Goal: Information Seeking & Learning: Learn about a topic

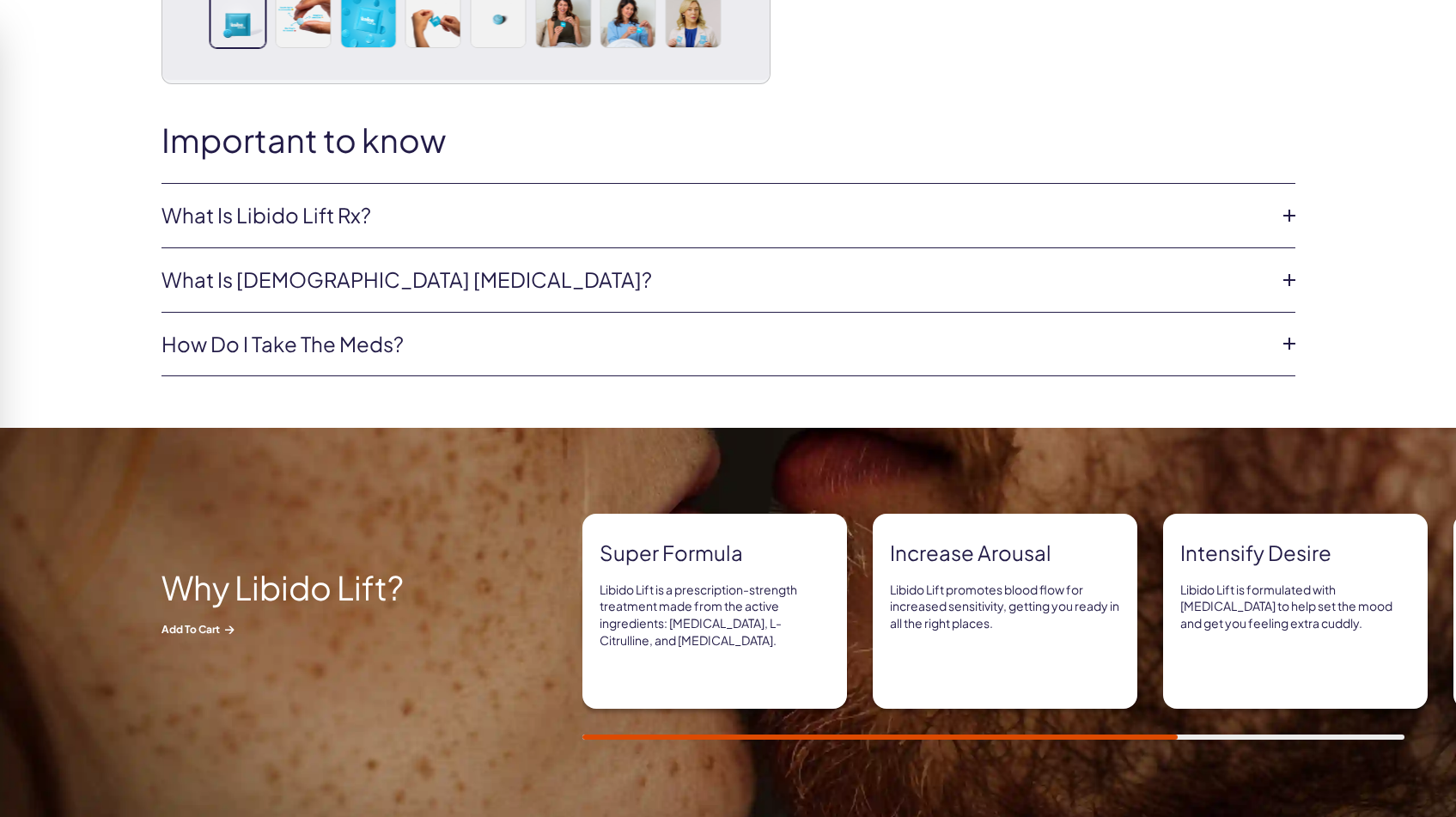
scroll to position [326, 0]
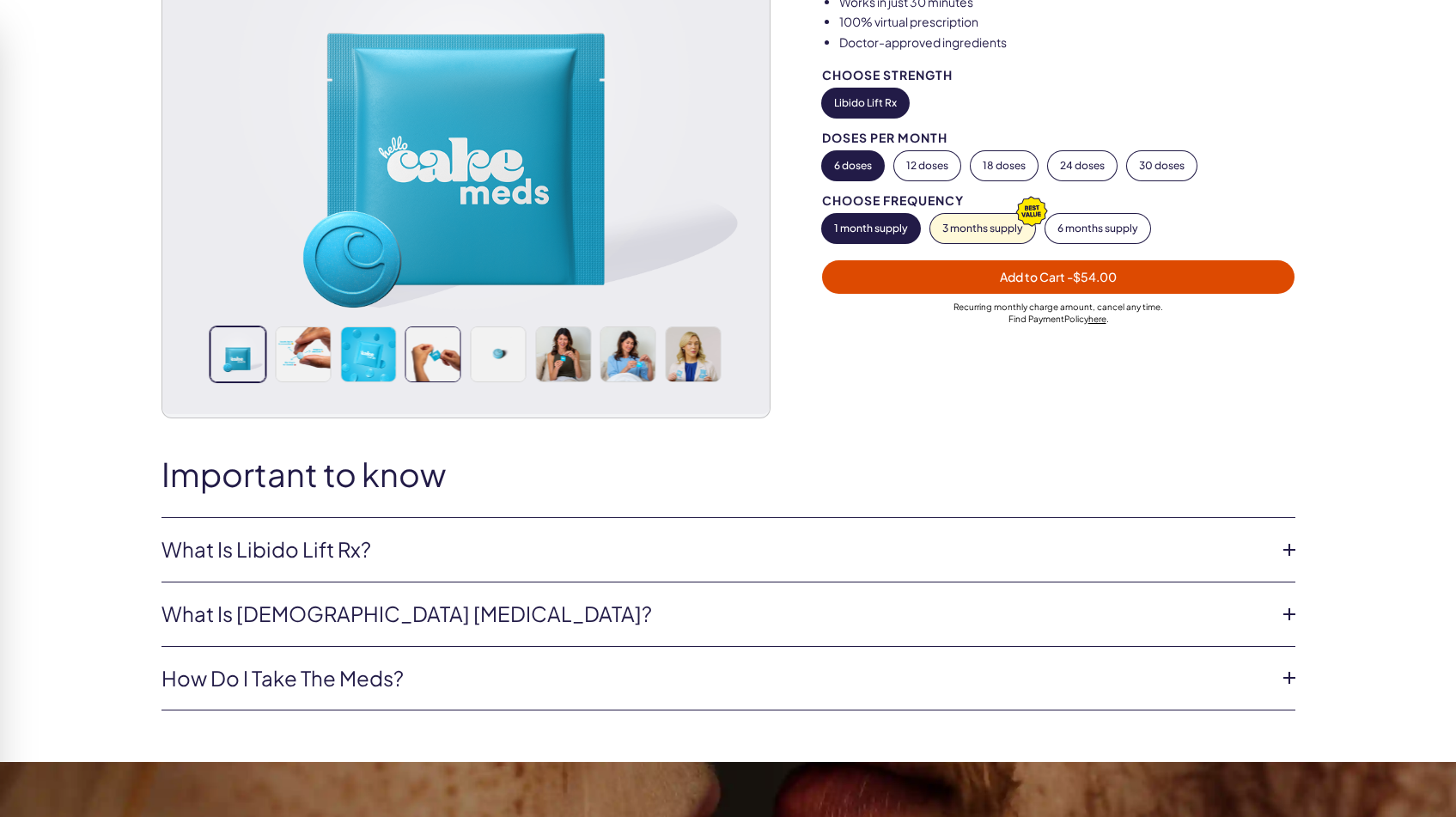
click at [444, 347] on img at bounding box center [433, 354] width 54 height 54
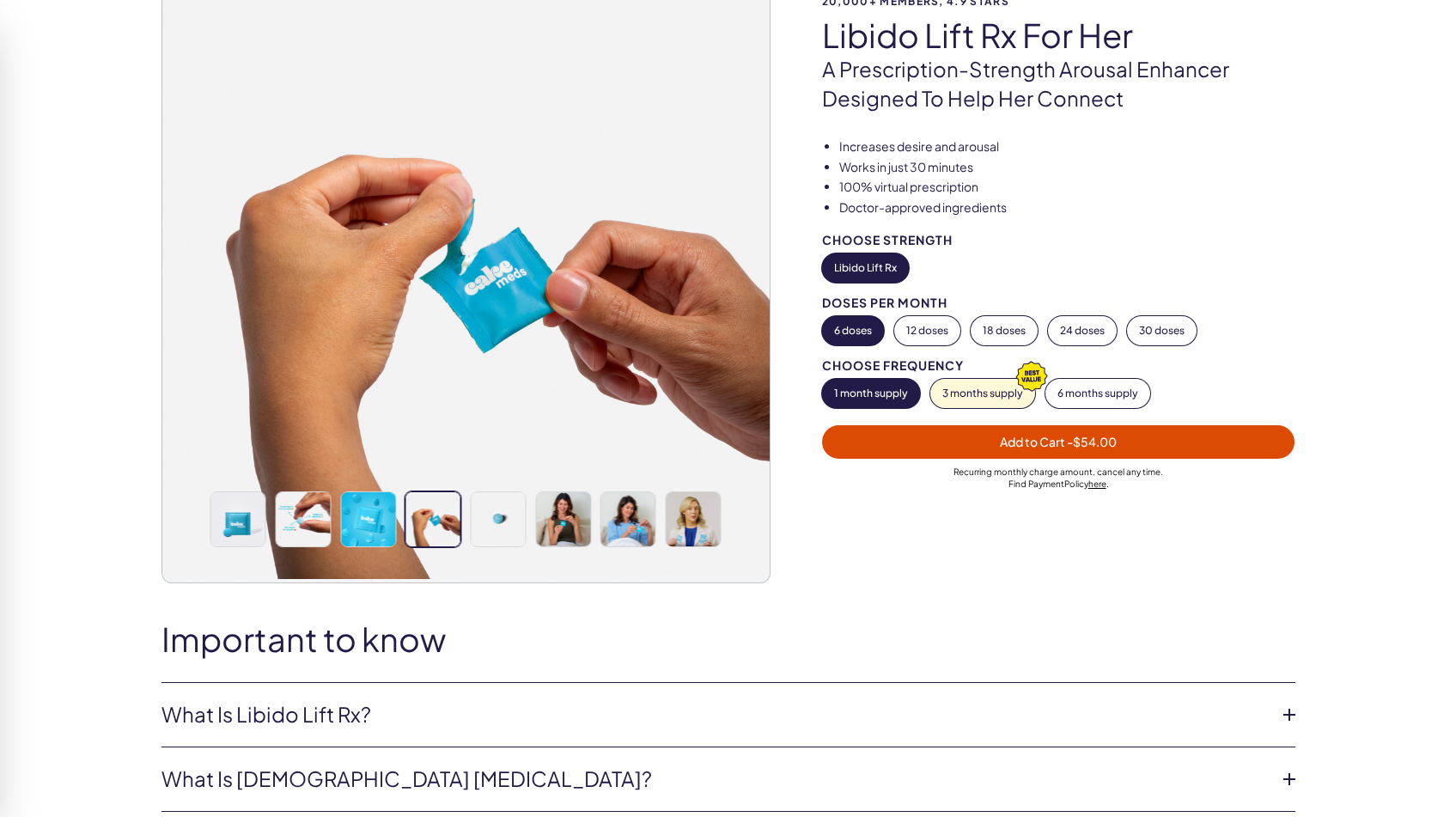
scroll to position [86, 0]
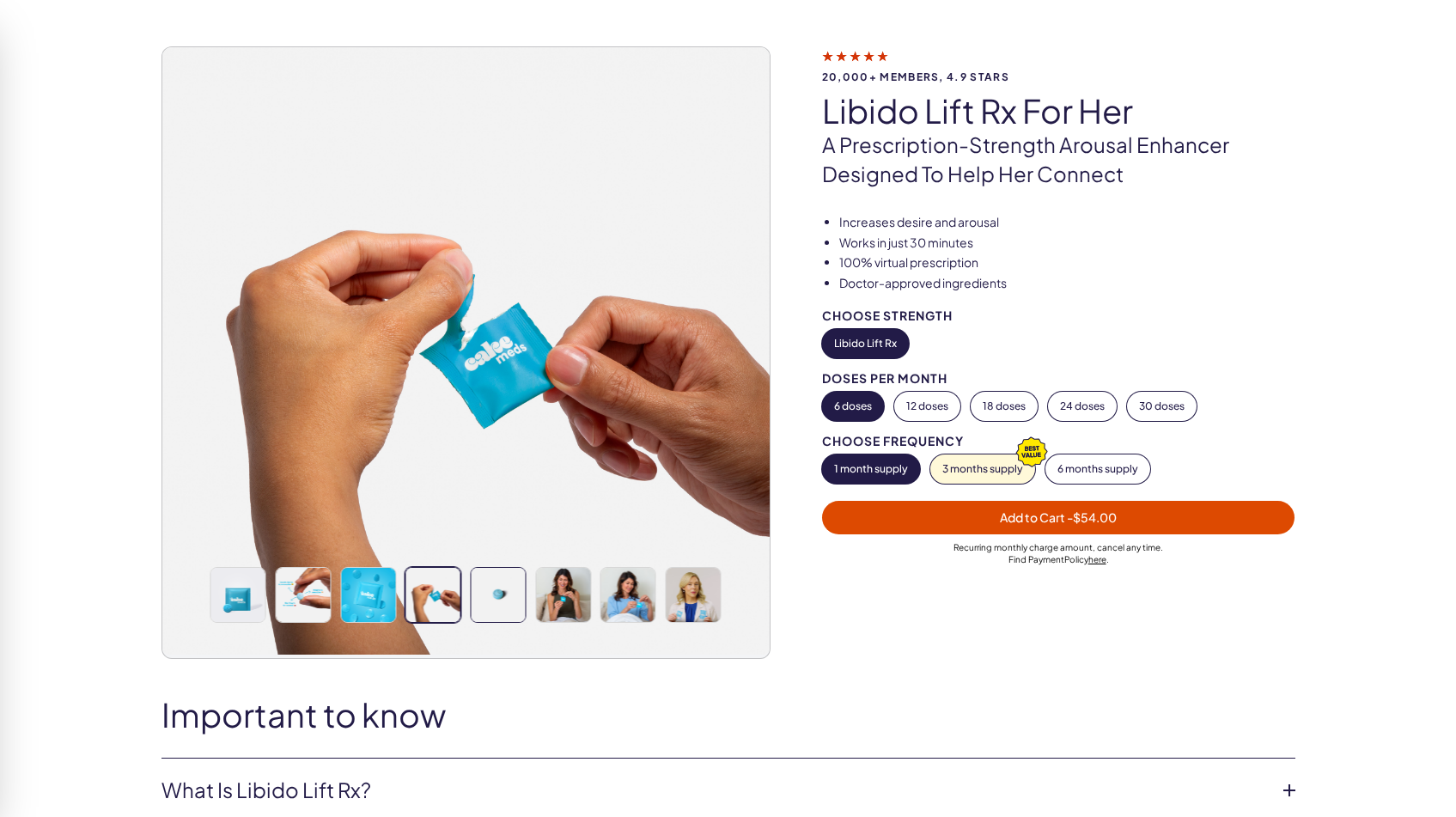
click at [471, 583] on img at bounding box center [498, 595] width 54 height 54
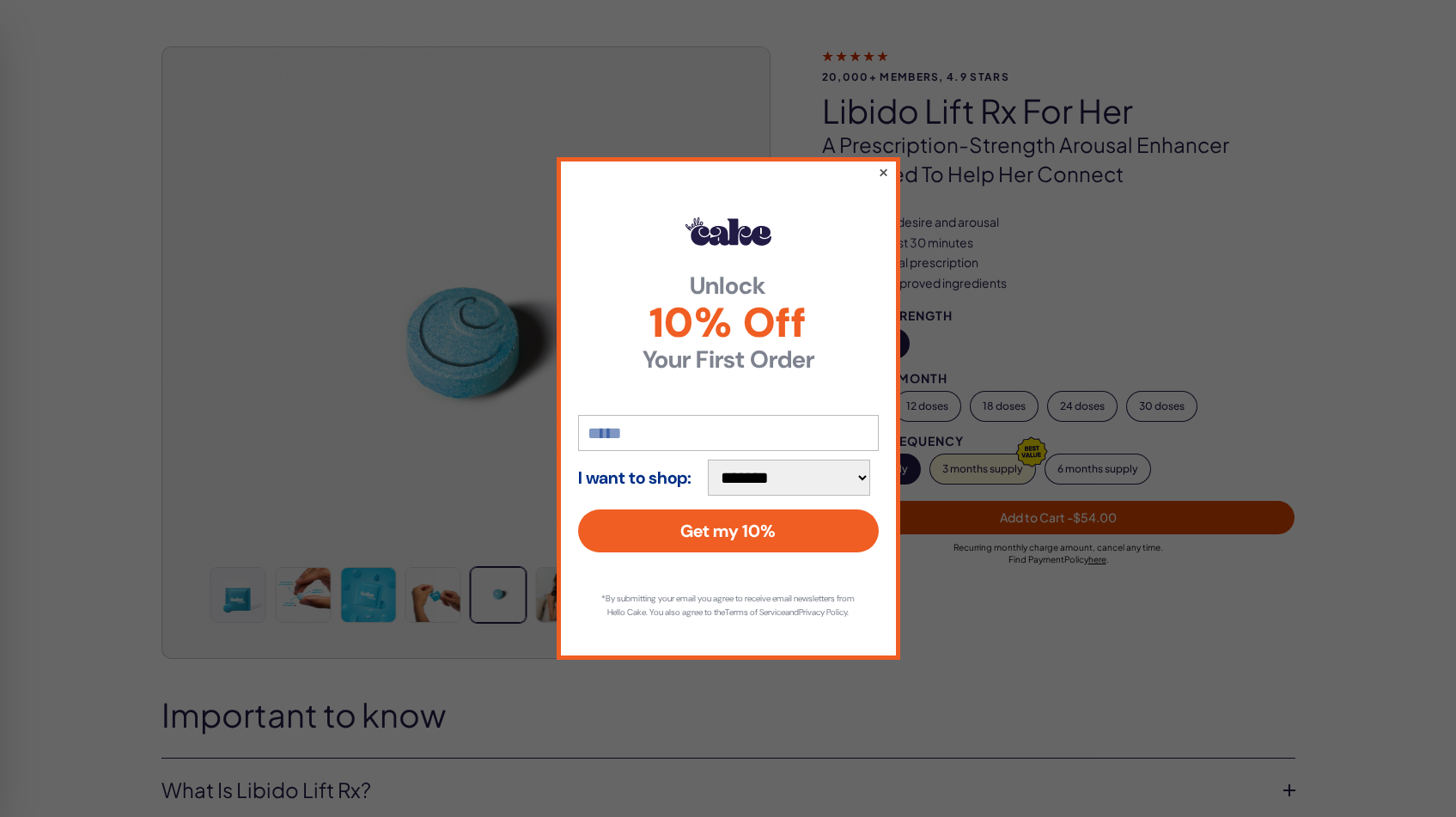
click at [885, 168] on button "×" at bounding box center [883, 171] width 12 height 21
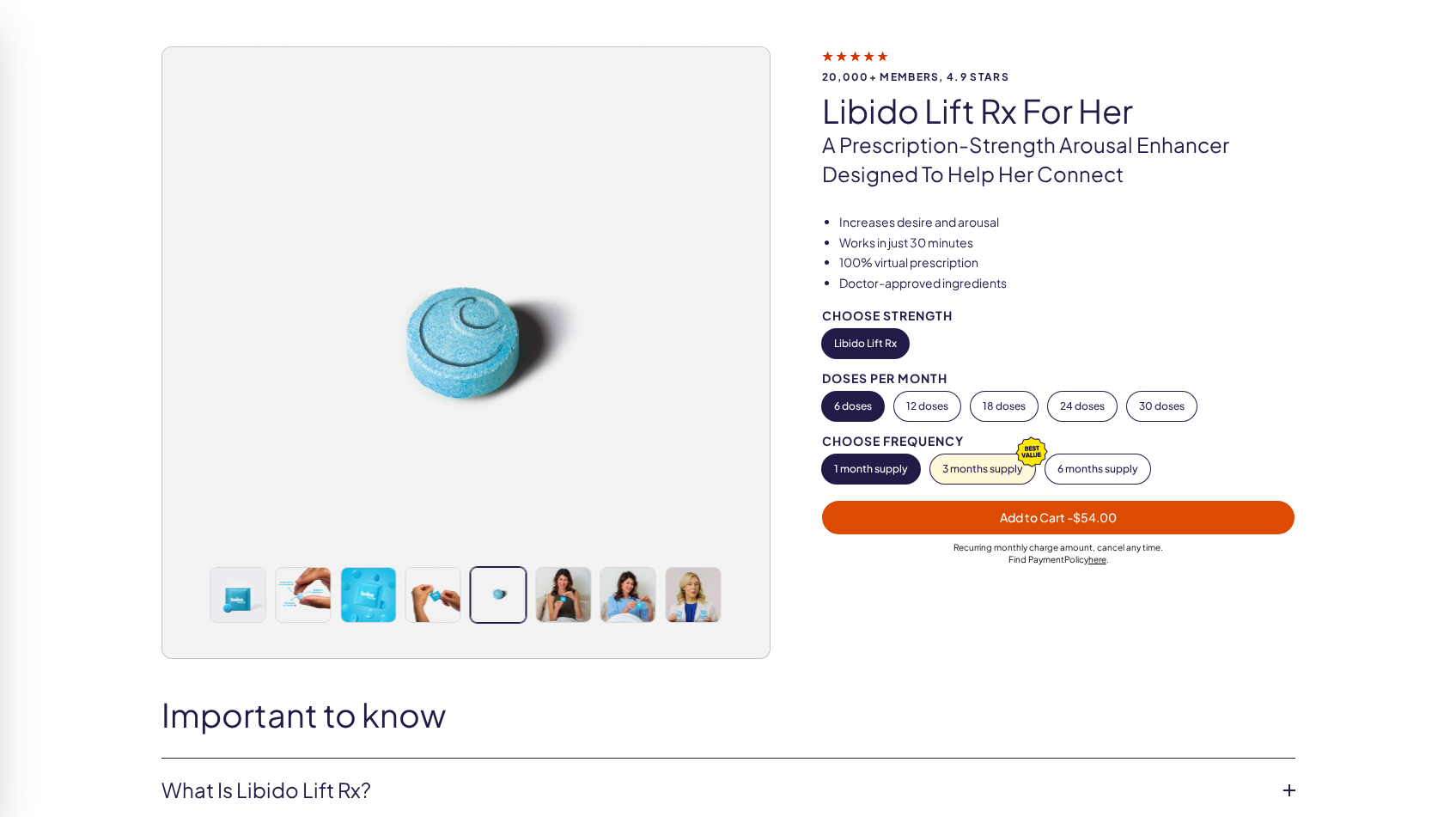
click at [598, 596] on div at bounding box center [627, 595] width 60 height 56
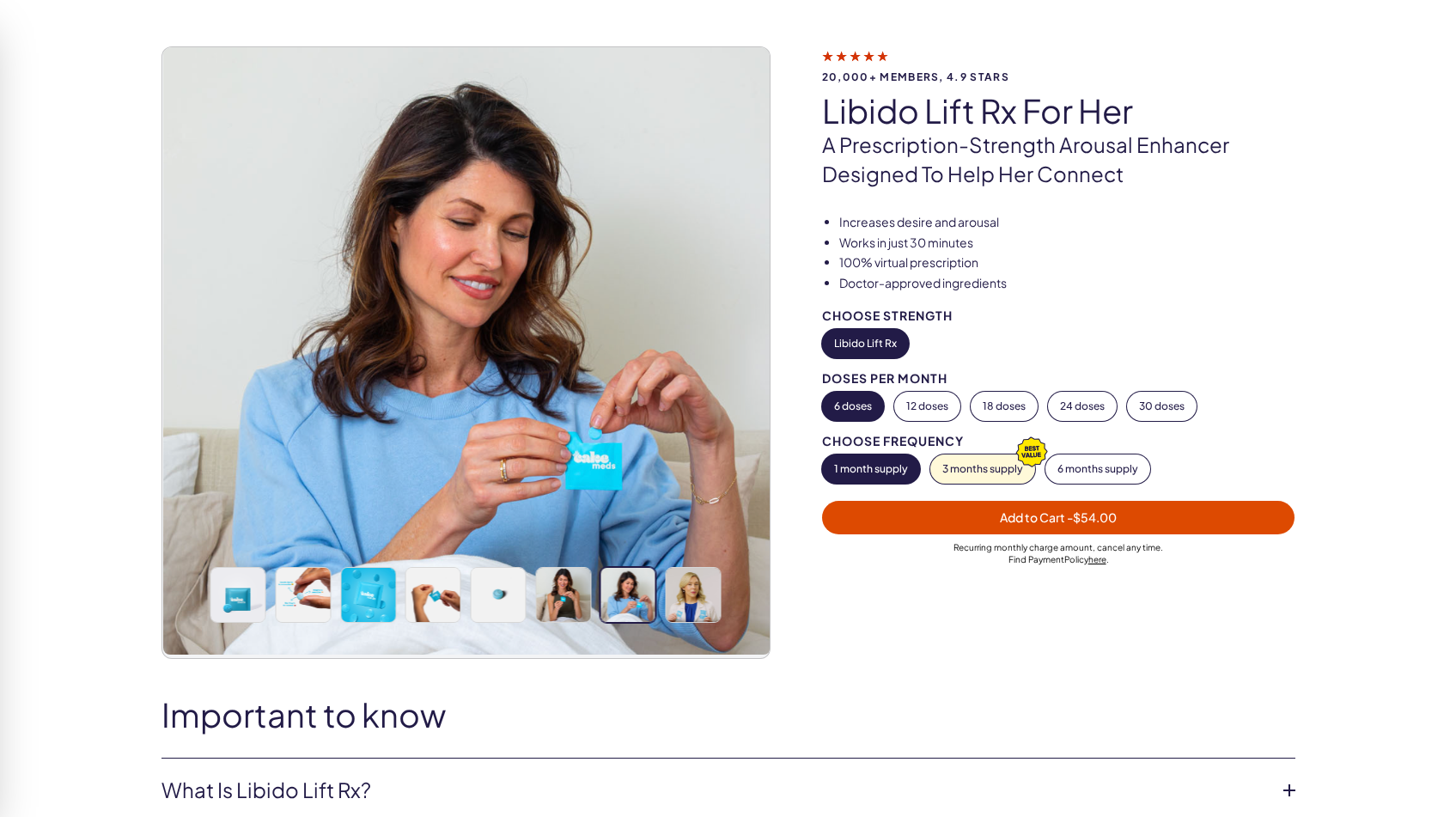
click at [617, 594] on img at bounding box center [628, 595] width 54 height 54
click at [693, 588] on img at bounding box center [692, 595] width 54 height 54
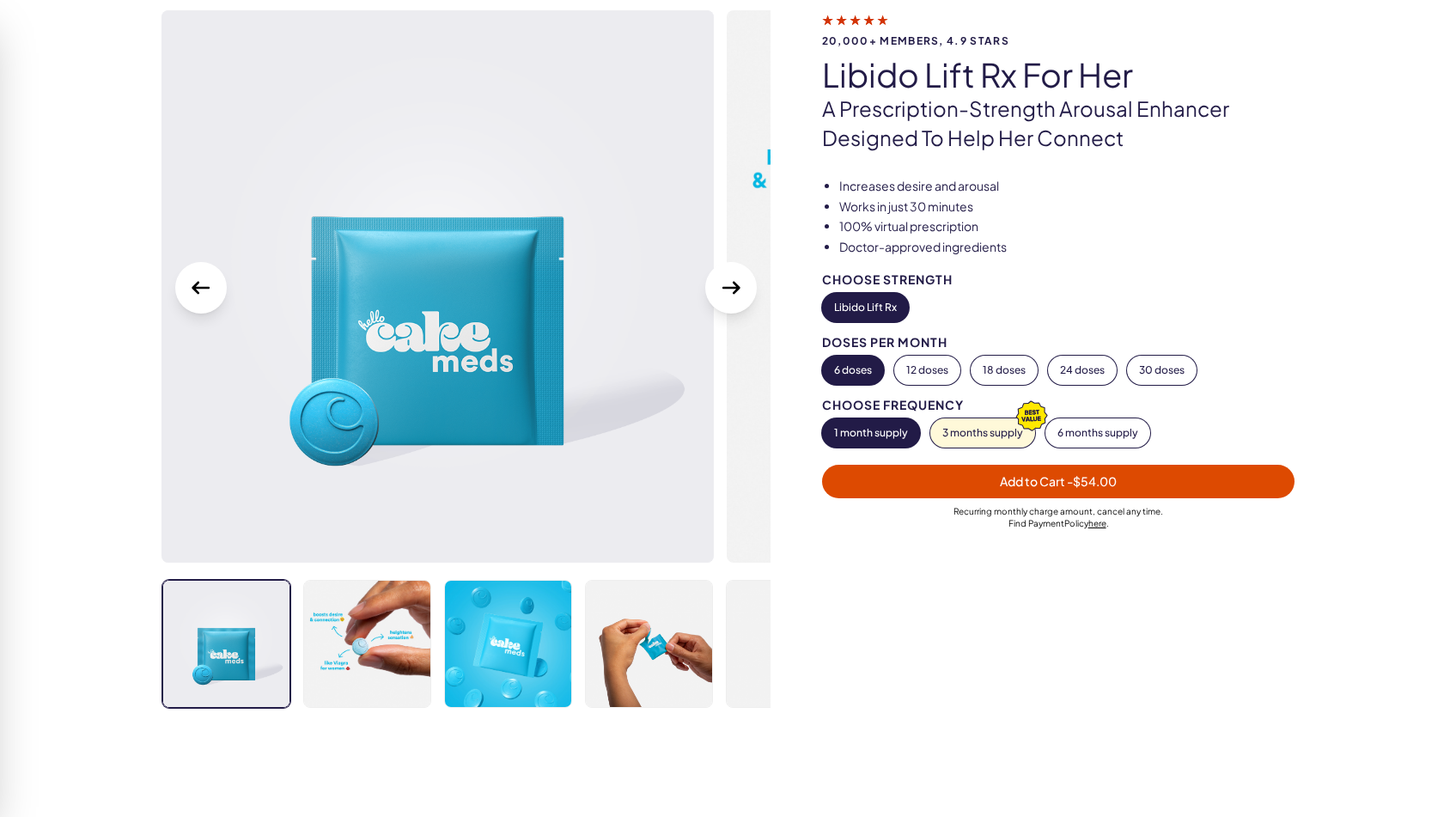
scroll to position [123, 0]
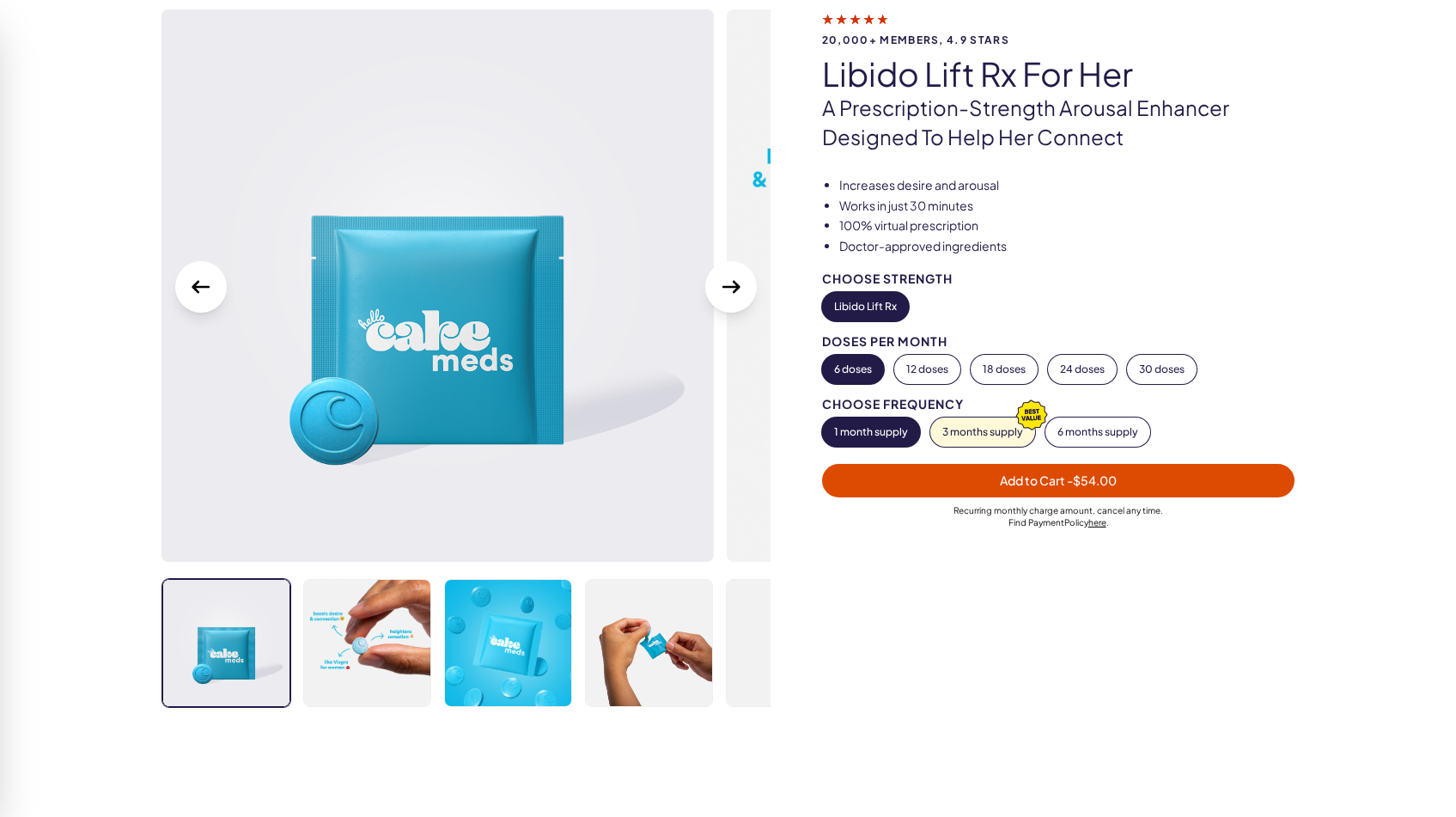
click at [726, 280] on icon "Next Slide" at bounding box center [731, 287] width 28 height 28
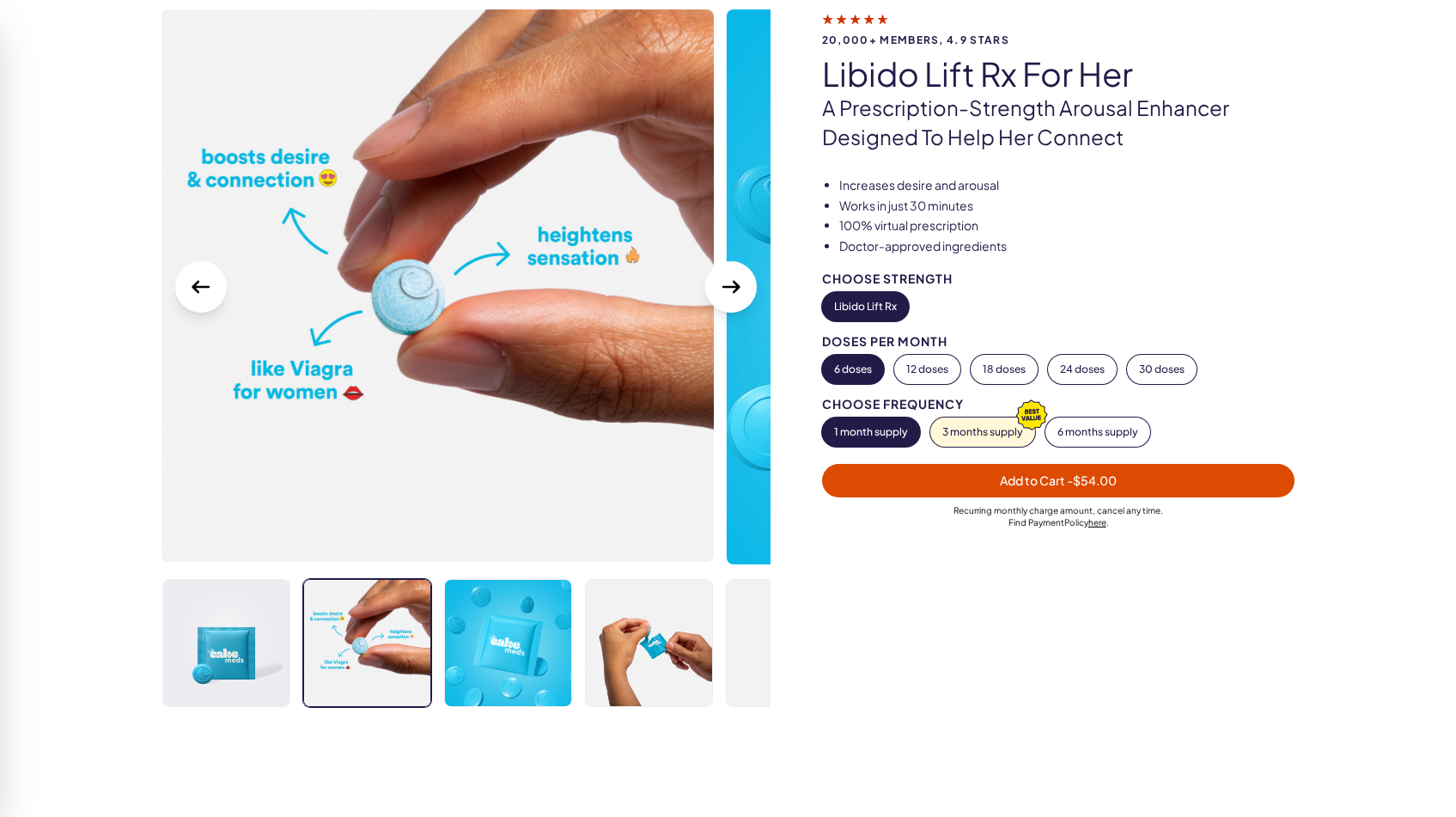
click at [726, 280] on icon "Next Slide" at bounding box center [731, 287] width 28 height 28
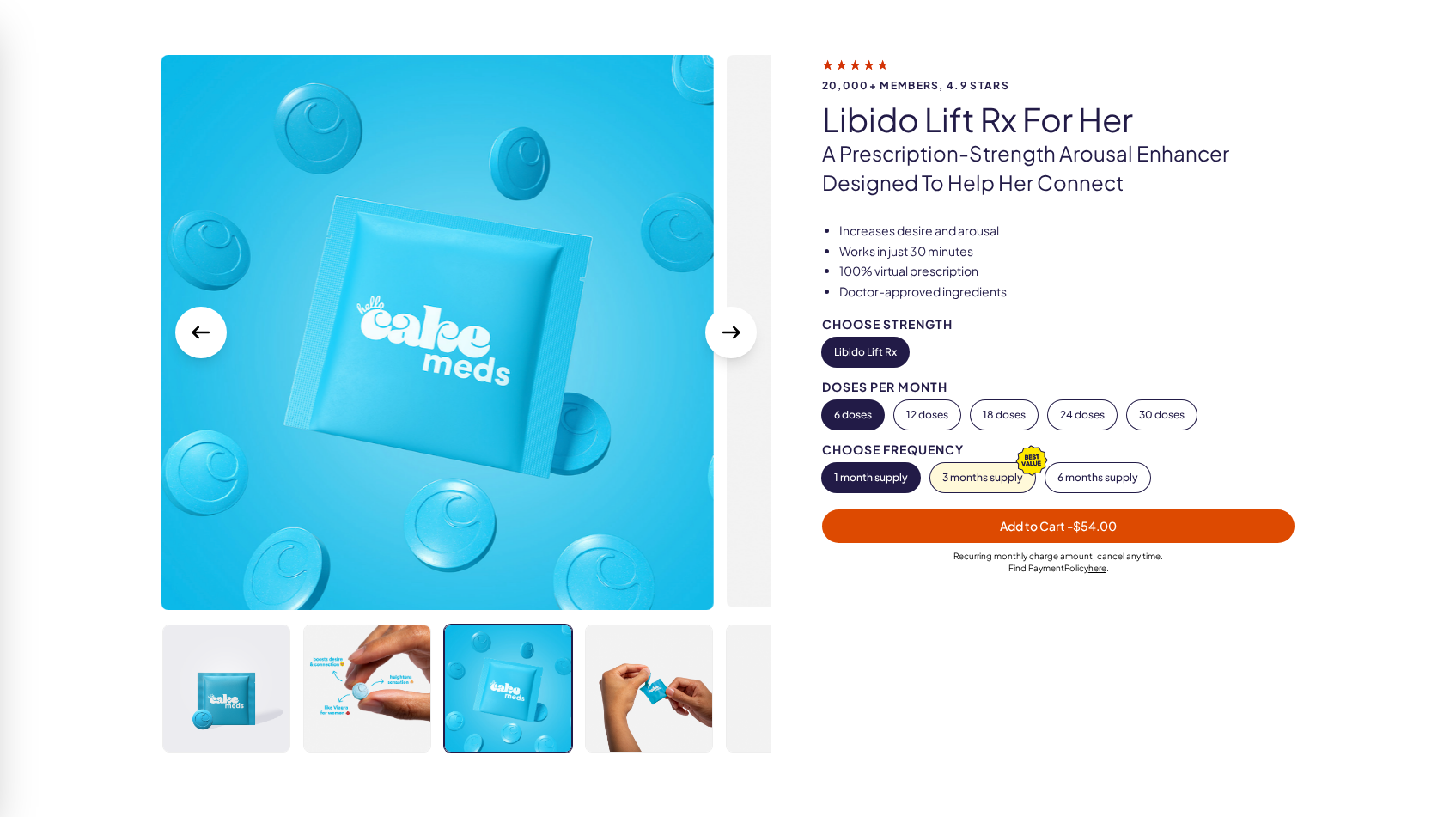
scroll to position [79, 0]
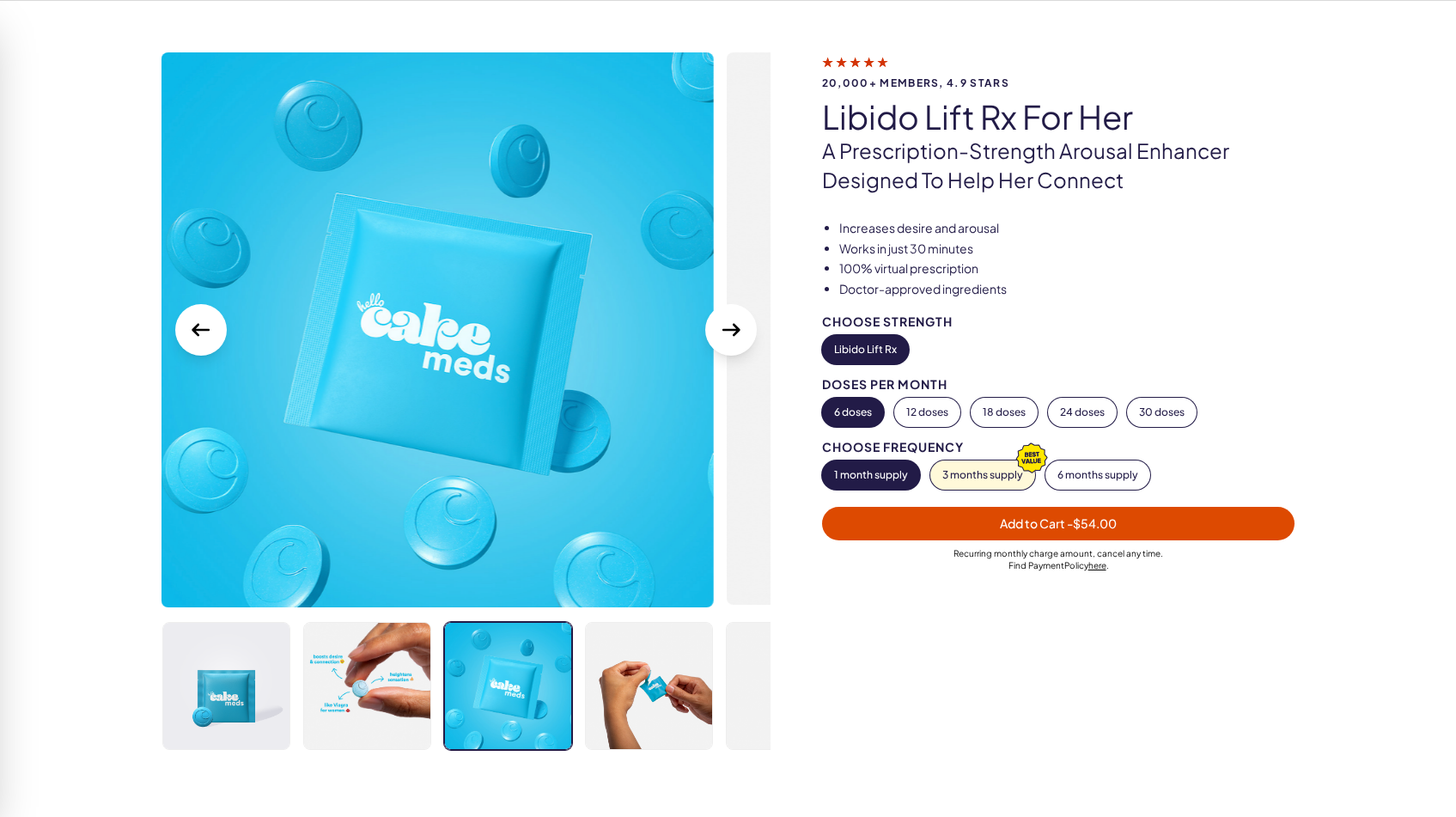
click at [735, 321] on icon "Next Slide" at bounding box center [731, 329] width 28 height 28
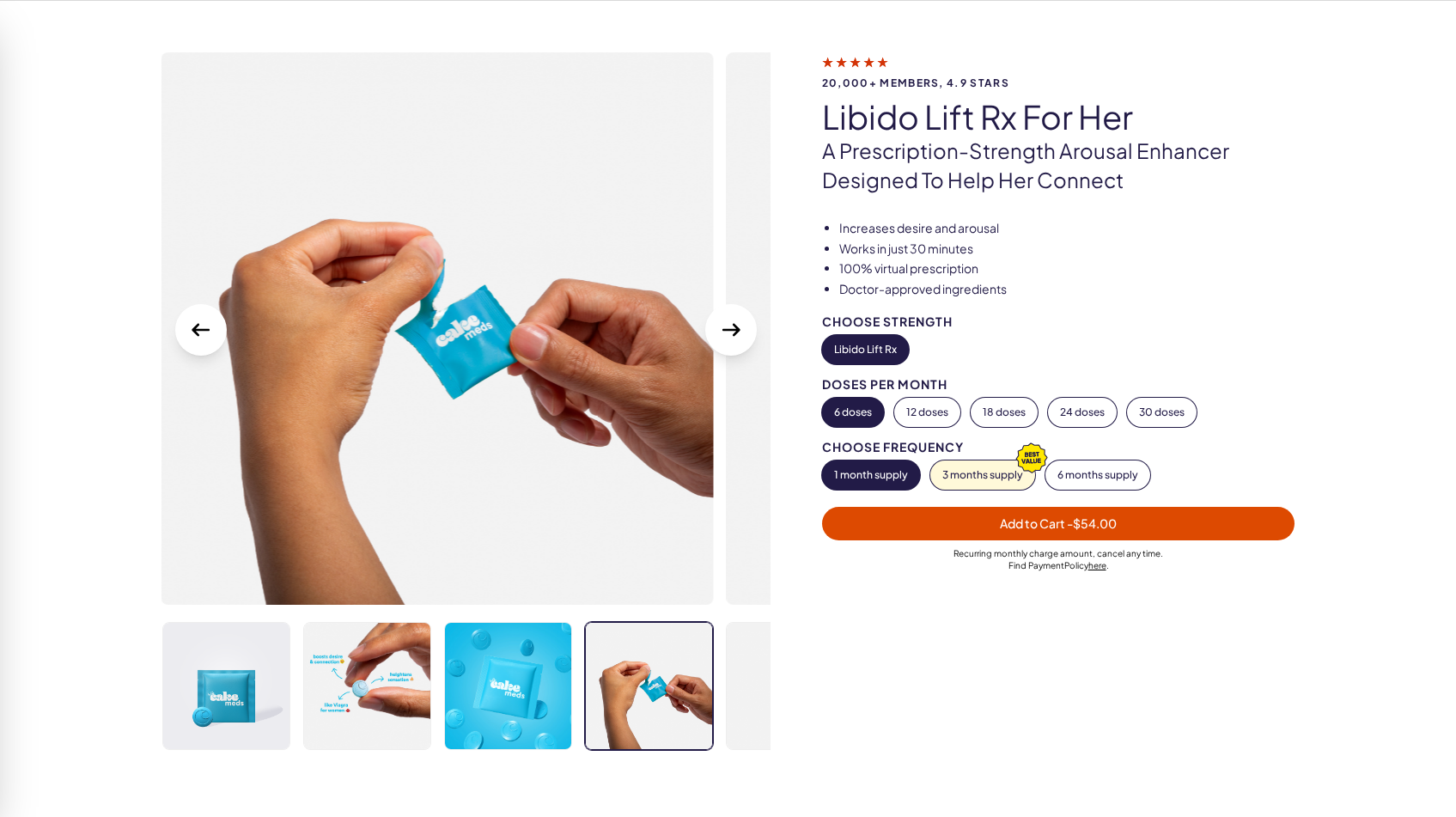
click at [735, 321] on icon "Next Slide" at bounding box center [731, 329] width 28 height 28
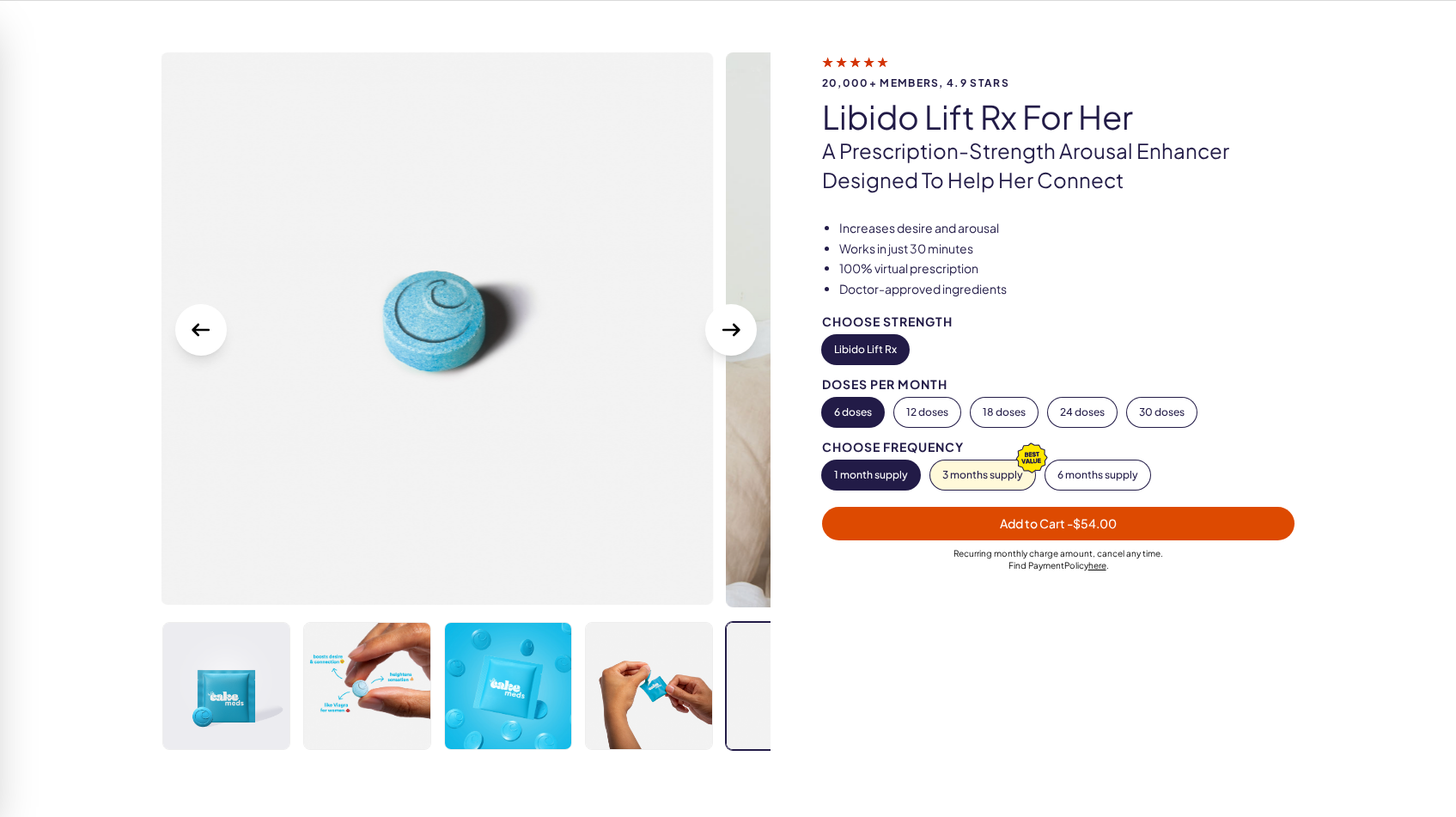
click at [735, 321] on icon "Next Slide" at bounding box center [731, 329] width 28 height 28
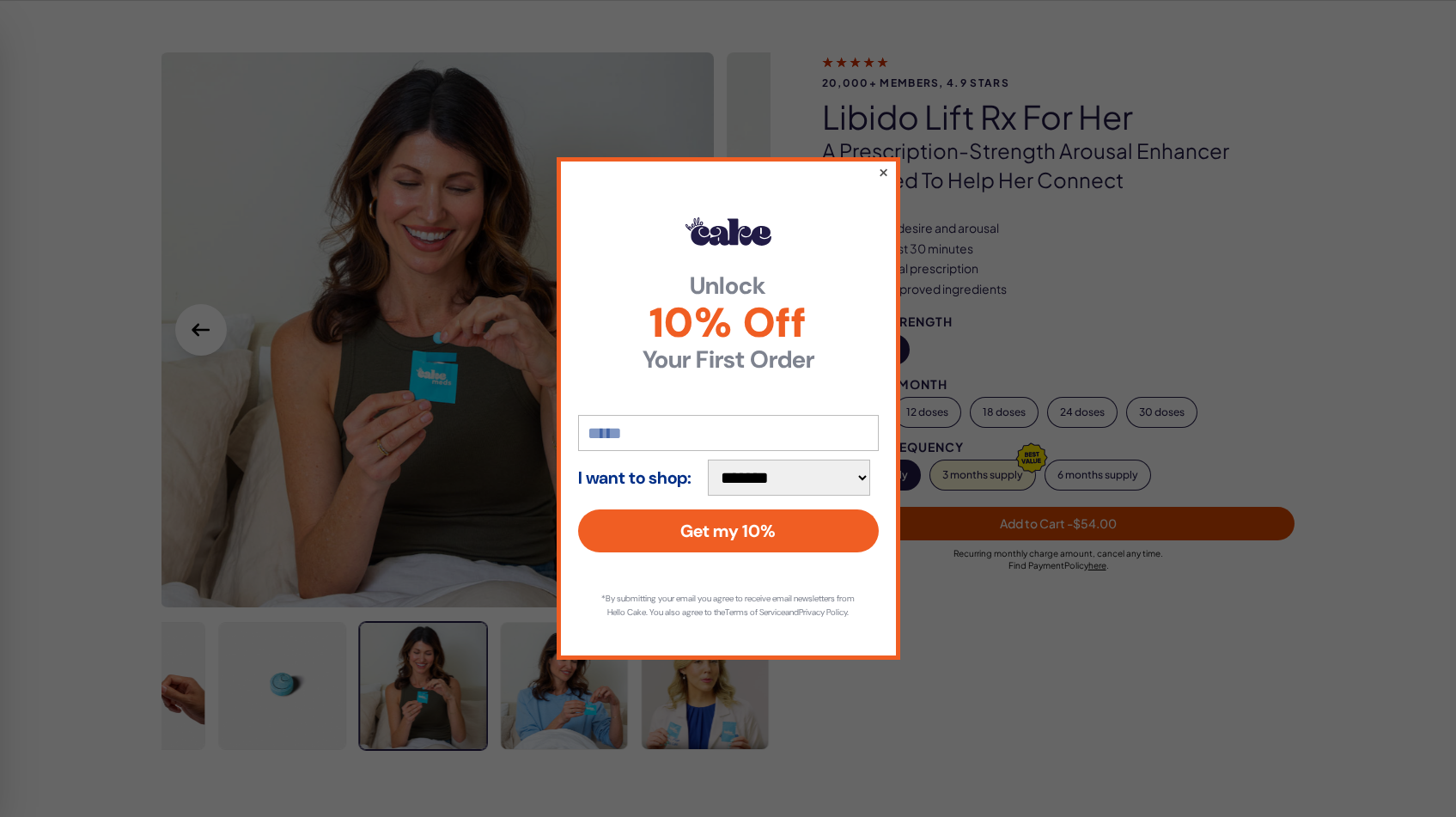
click at [882, 163] on button "×" at bounding box center [883, 171] width 12 height 21
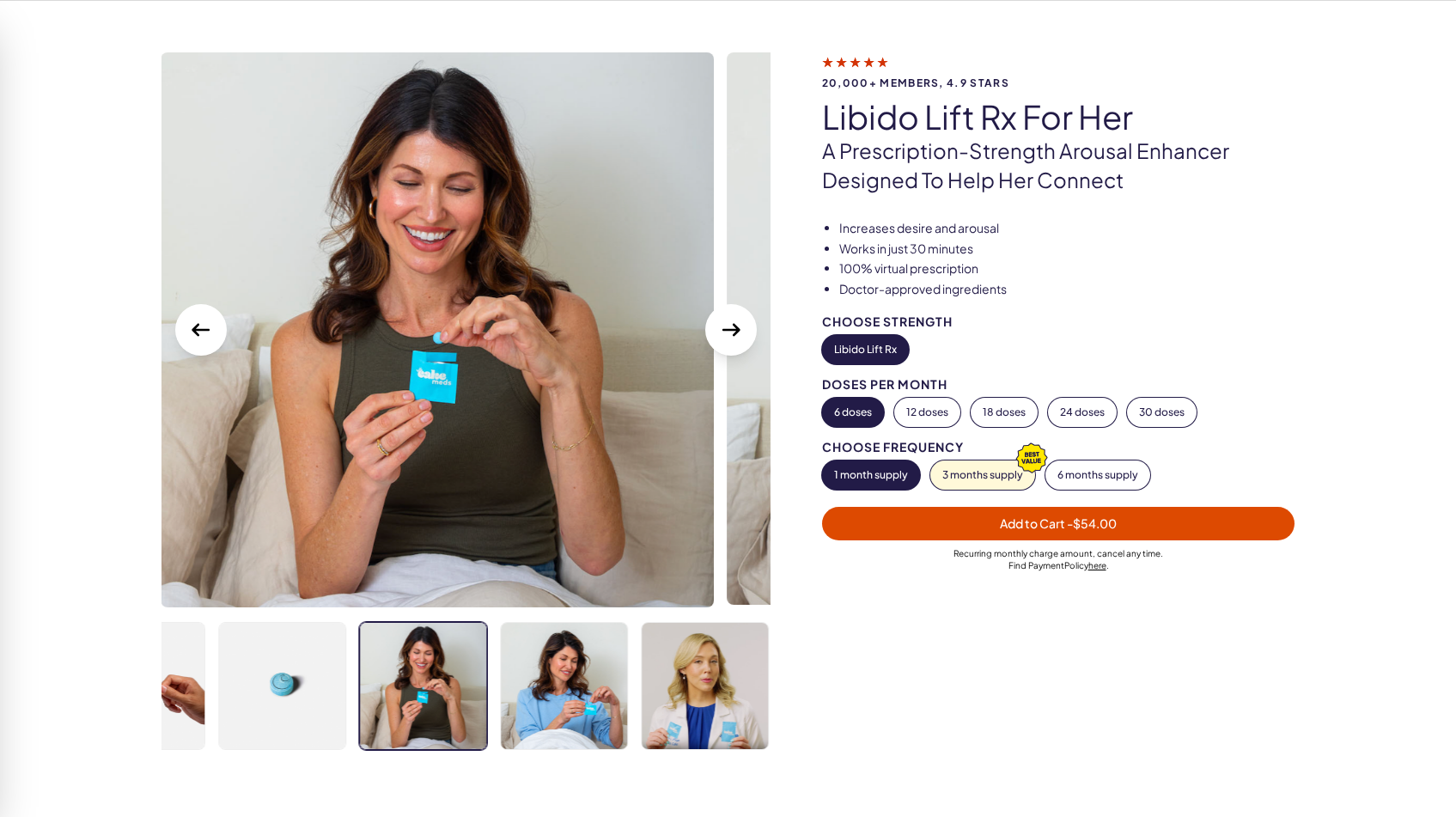
click at [731, 325] on icon "Next Slide" at bounding box center [731, 329] width 28 height 28
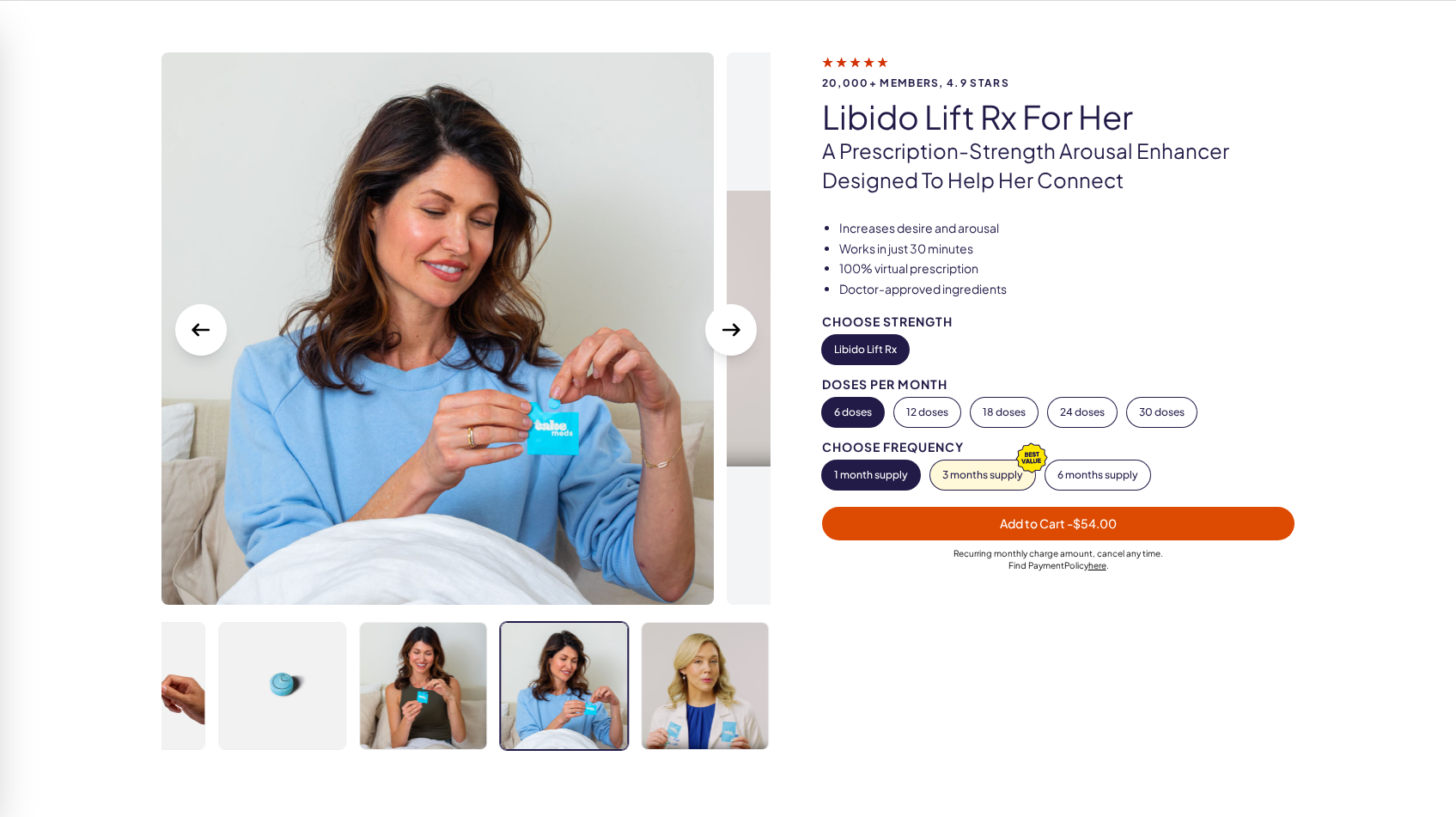
click at [731, 325] on icon "Next Slide" at bounding box center [731, 329] width 28 height 28
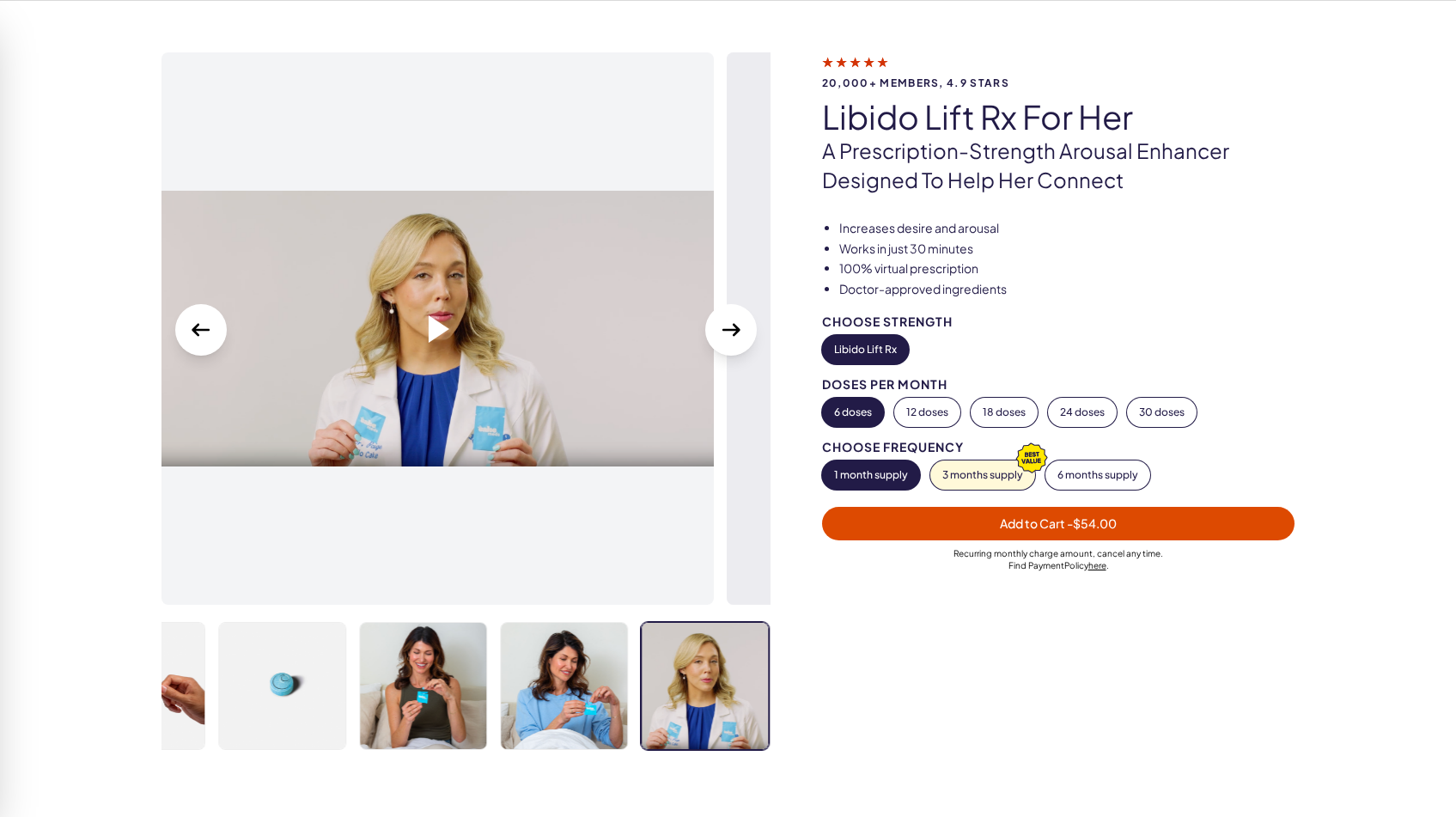
click at [731, 325] on icon "Next Slide" at bounding box center [731, 329] width 28 height 28
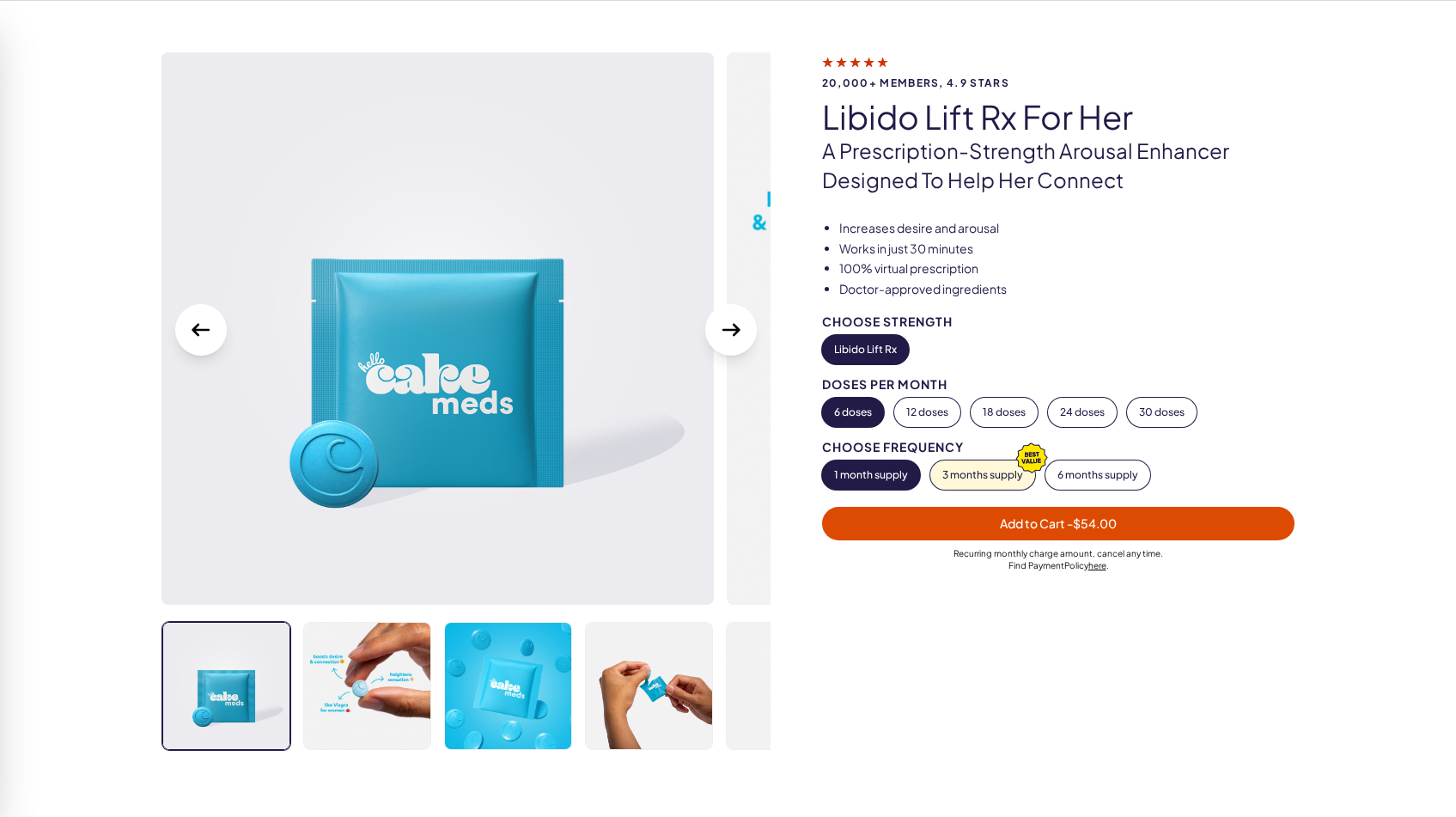
click at [731, 325] on icon "Next Slide" at bounding box center [731, 329] width 28 height 28
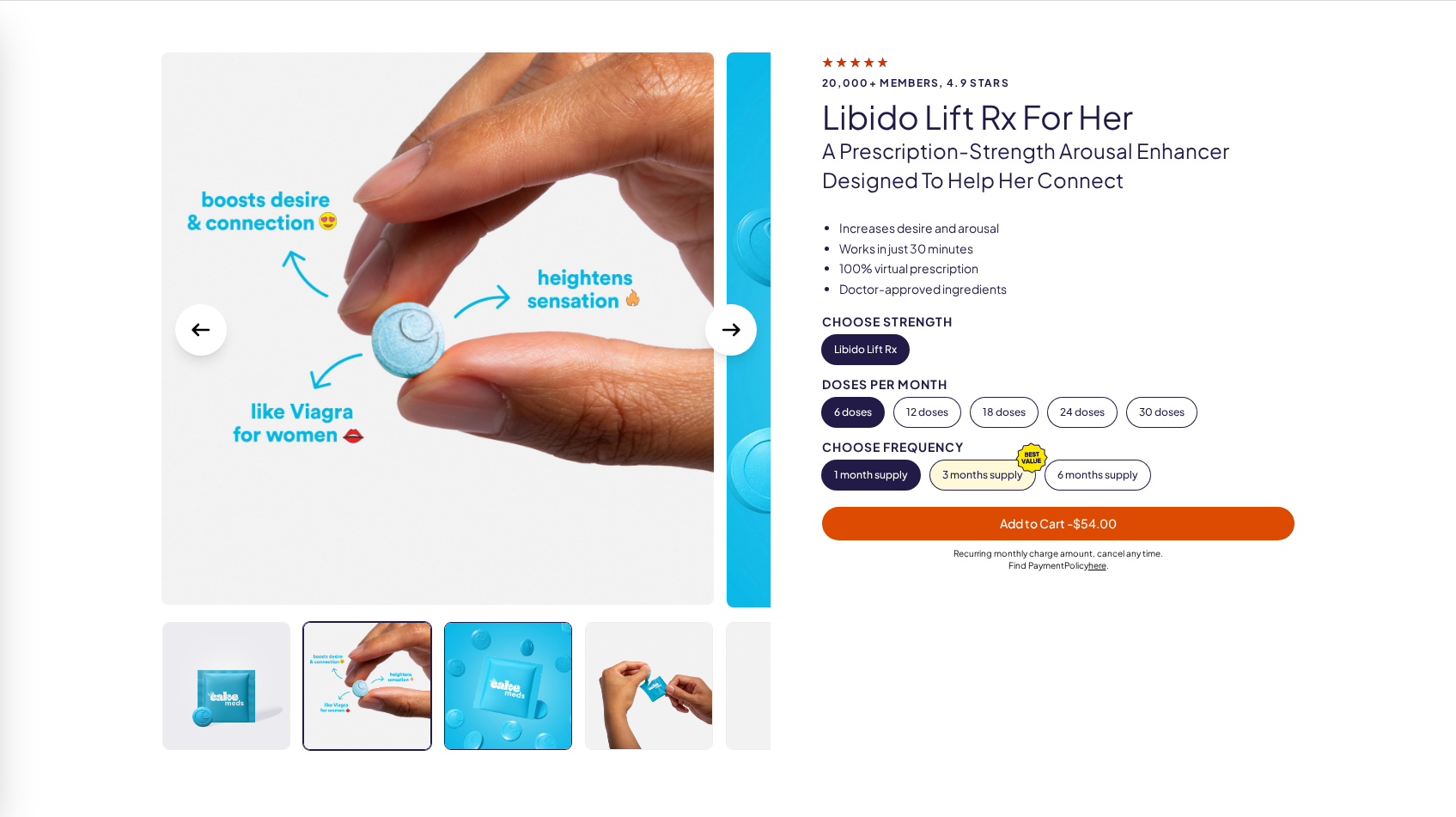
click at [500, 682] on img at bounding box center [507, 685] width 126 height 126
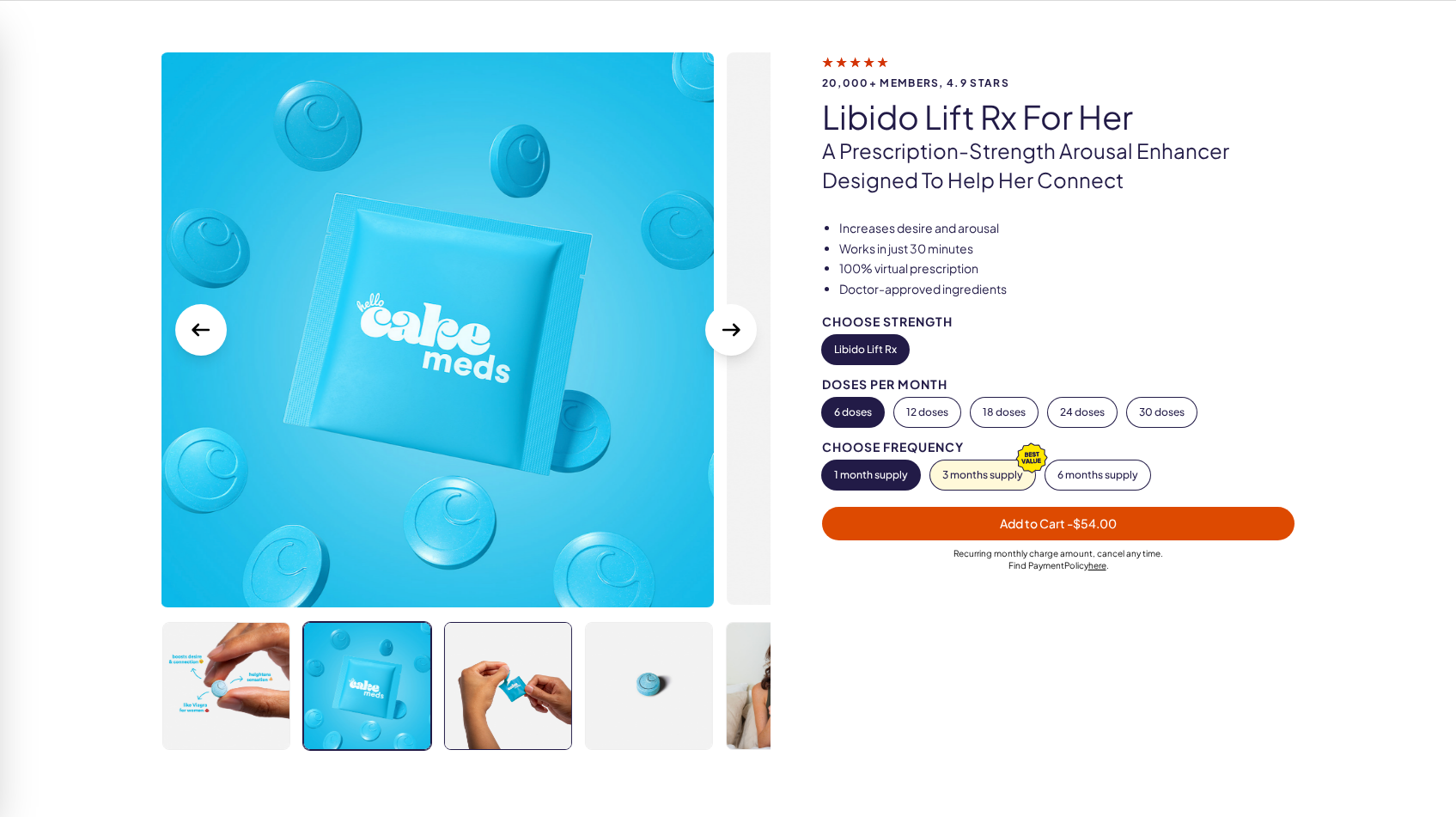
click at [523, 674] on img at bounding box center [507, 685] width 126 height 126
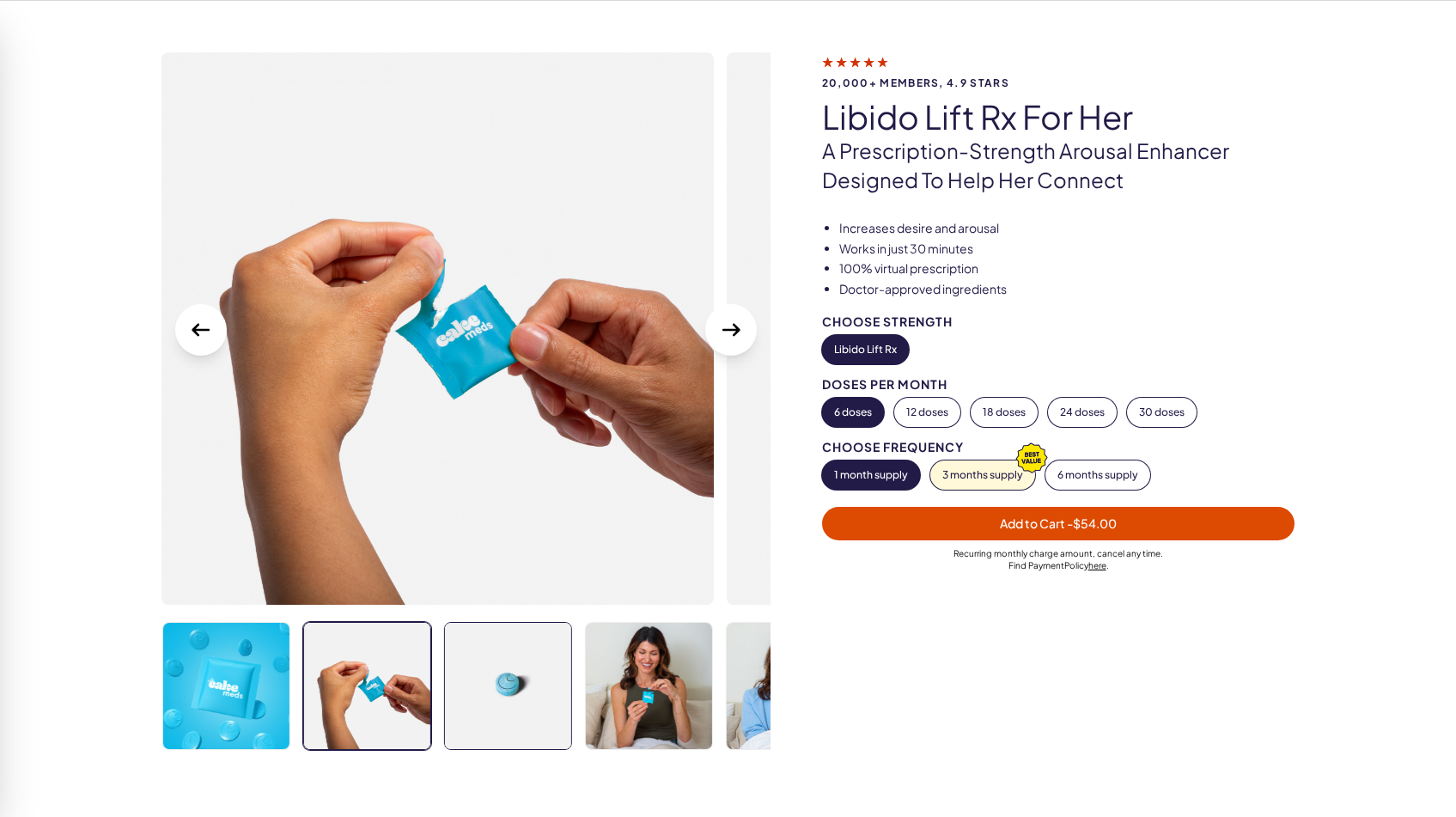
click at [512, 666] on img at bounding box center [507, 685] width 126 height 126
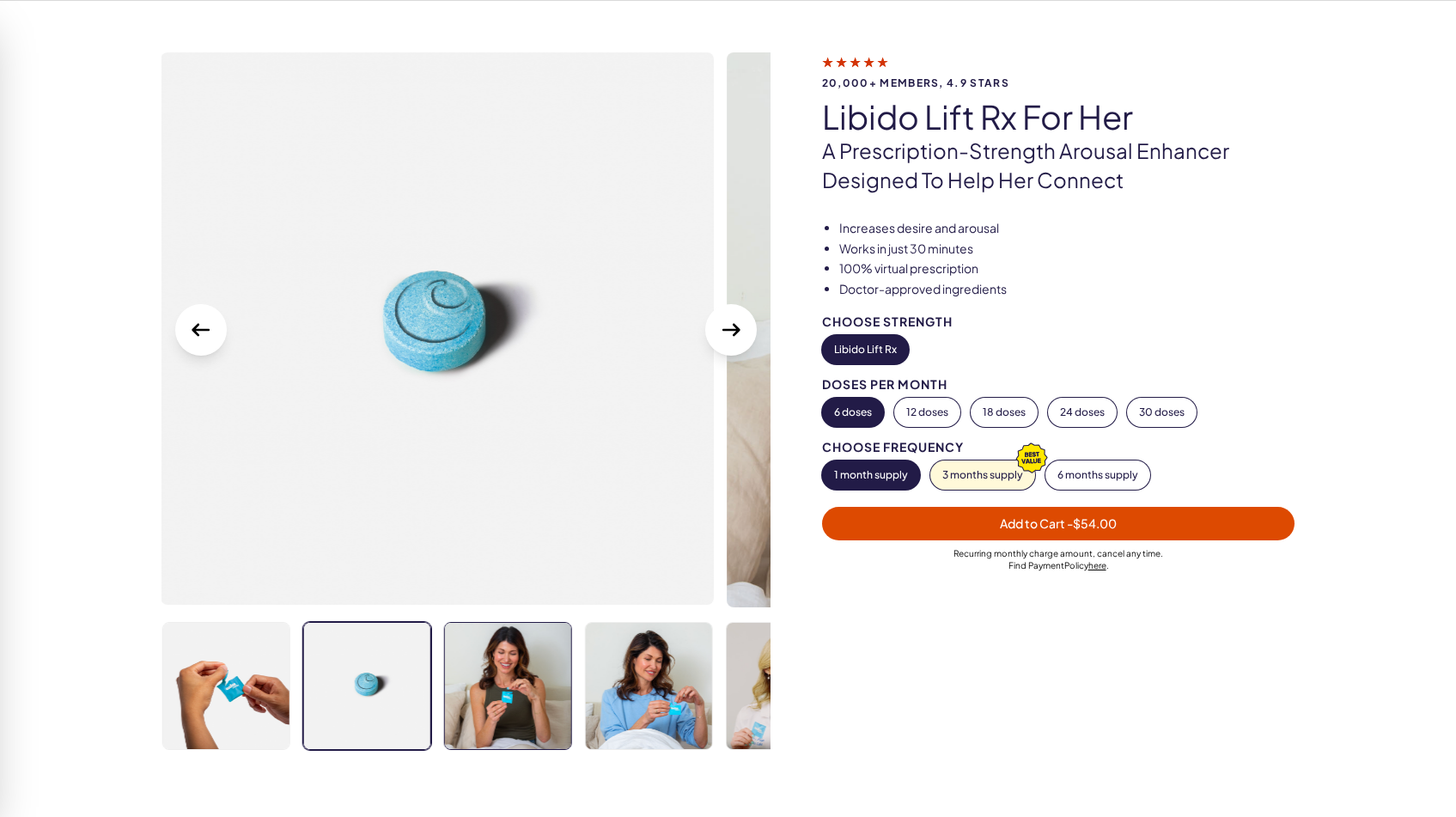
click at [523, 667] on img at bounding box center [507, 685] width 126 height 126
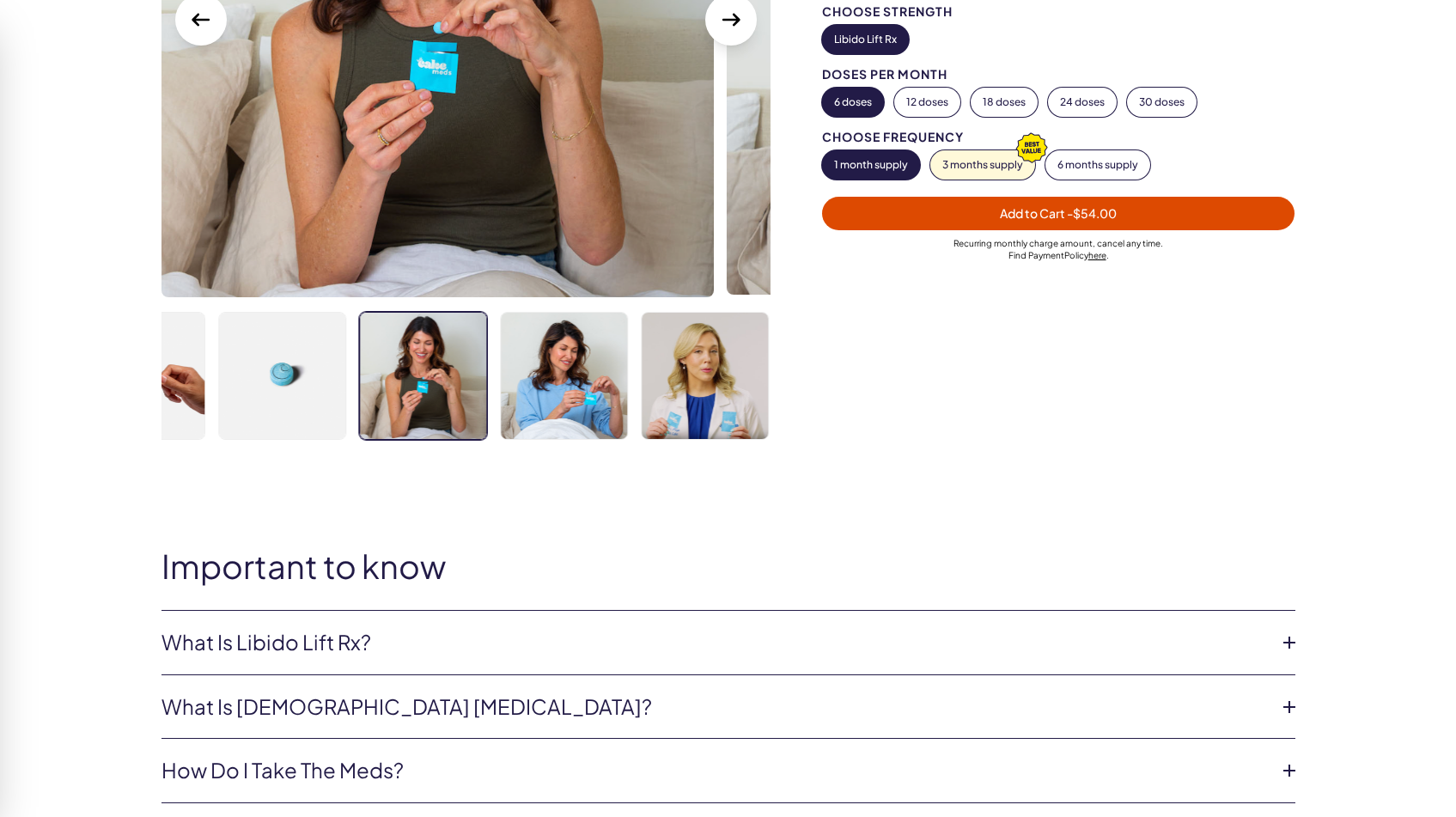
scroll to position [389, 0]
